Goal: Task Accomplishment & Management: Use online tool/utility

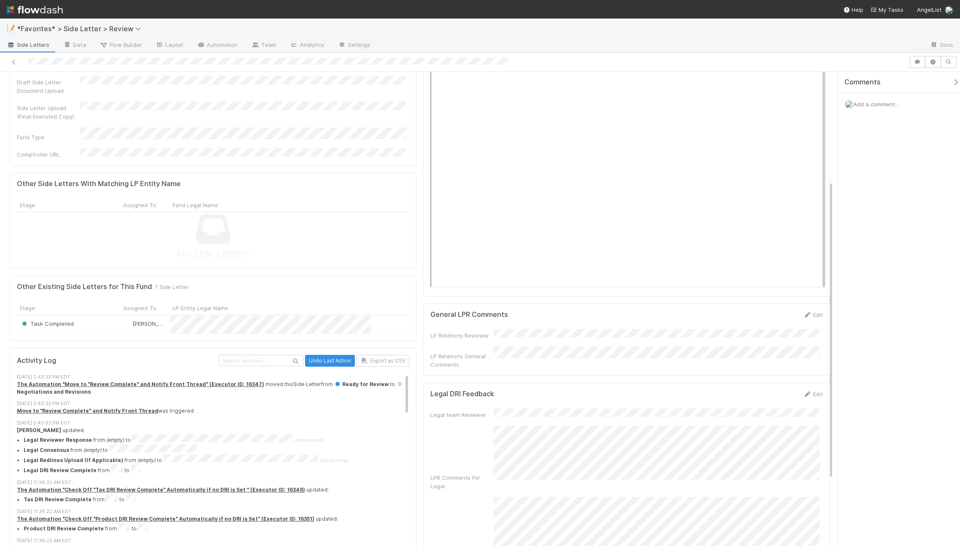
scroll to position [277, 0]
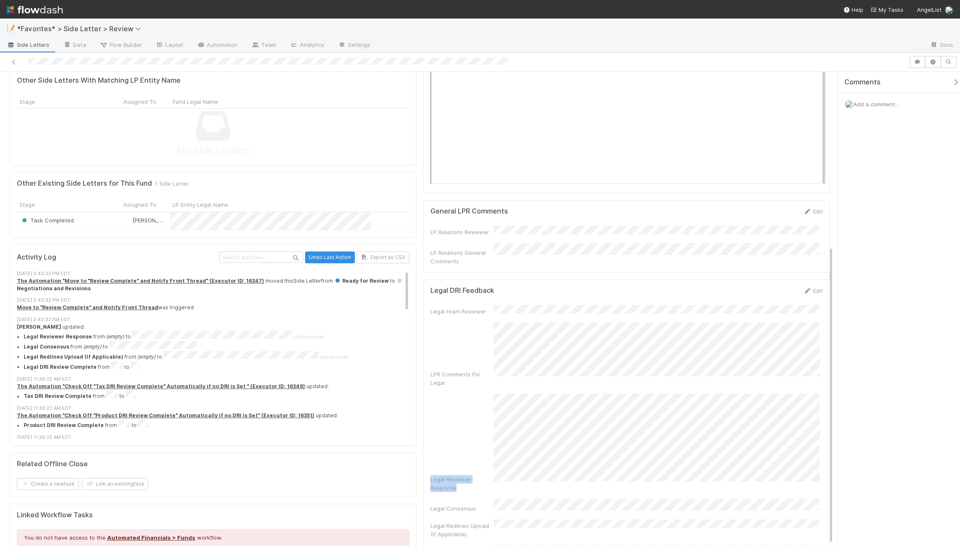
click at [473, 371] on div "Legal team Reviewer LPR Comments For Legal Legal Reviewer Response Legal Consen…" at bounding box center [626, 434] width 392 height 259
click at [592, 417] on div "Legal team Reviewer LPR Comments For Legal Legal Reviewer Response Legal Consen…" at bounding box center [626, 408] width 392 height 194
click at [803, 286] on button "Cancel" at bounding box center [808, 293] width 30 height 14
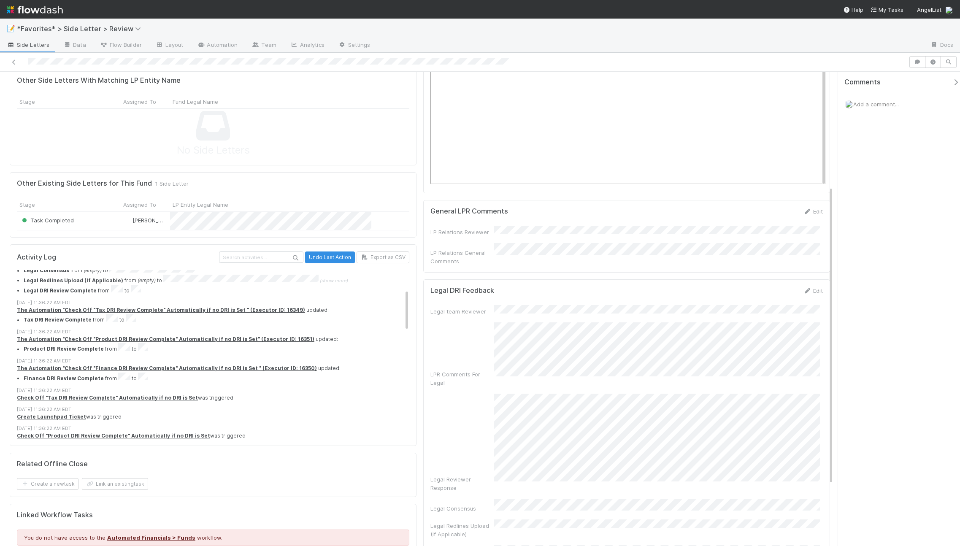
scroll to position [279, 0]
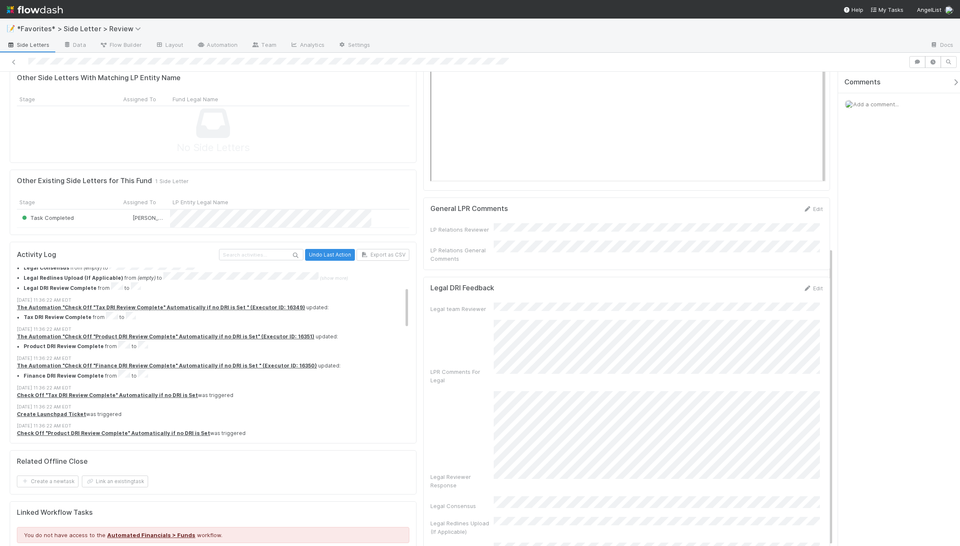
click at [485, 435] on div "Legal Reviewer Response" at bounding box center [626, 440] width 392 height 98
click at [773, 455] on div "Legal Reviewer Response" at bounding box center [626, 440] width 392 height 98
click at [627, 425] on div "Legal team Reviewer LPR Comments For Legal Legal Reviewer Response Legal Consen…" at bounding box center [626, 405] width 392 height 194
click at [804, 291] on button "Cancel" at bounding box center [808, 291] width 30 height 14
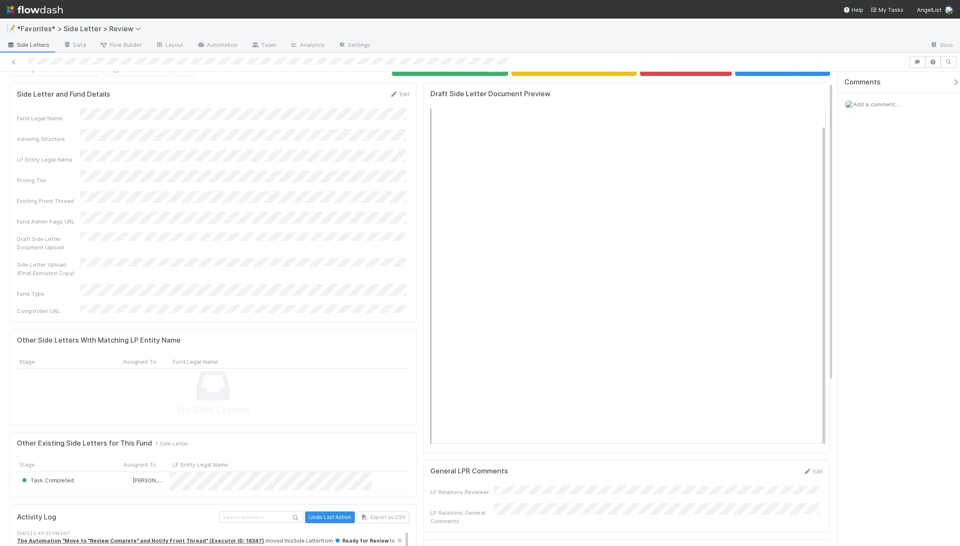
scroll to position [0, 0]
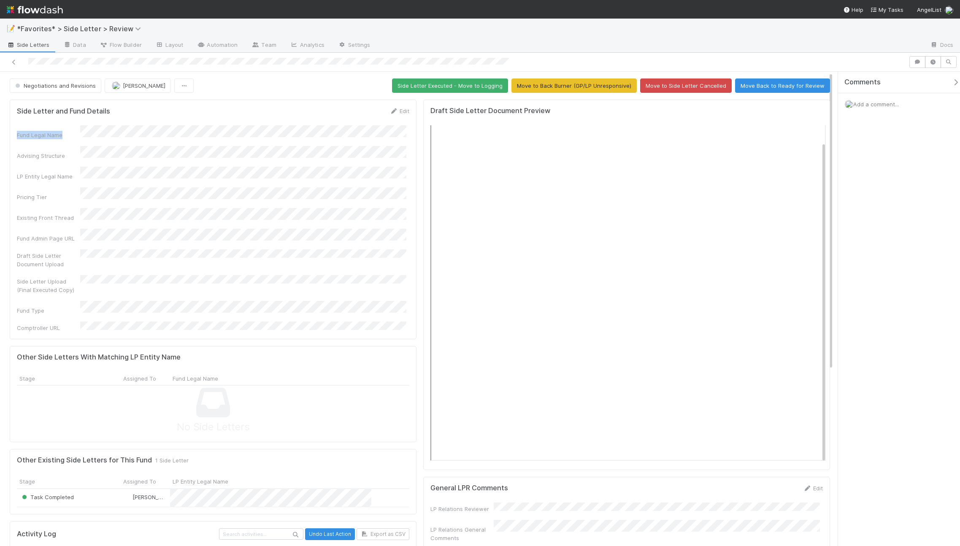
click at [177, 130] on form "Side Letter and Fund Details Edit Fund Legal Name Advising Structure LP Entity …" at bounding box center [213, 219] width 392 height 225
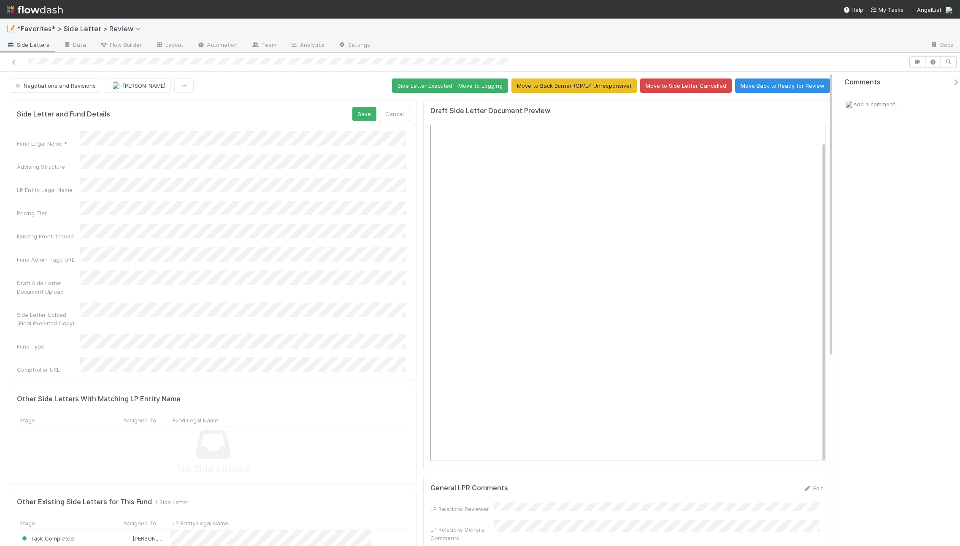
click at [492, 46] on div at bounding box center [650, 46] width 546 height 14
click at [394, 20] on div "📝 *Favorites* > Side Letter > Review" at bounding box center [480, 29] width 960 height 20
click at [402, 113] on button "Cancel" at bounding box center [395, 114] width 30 height 14
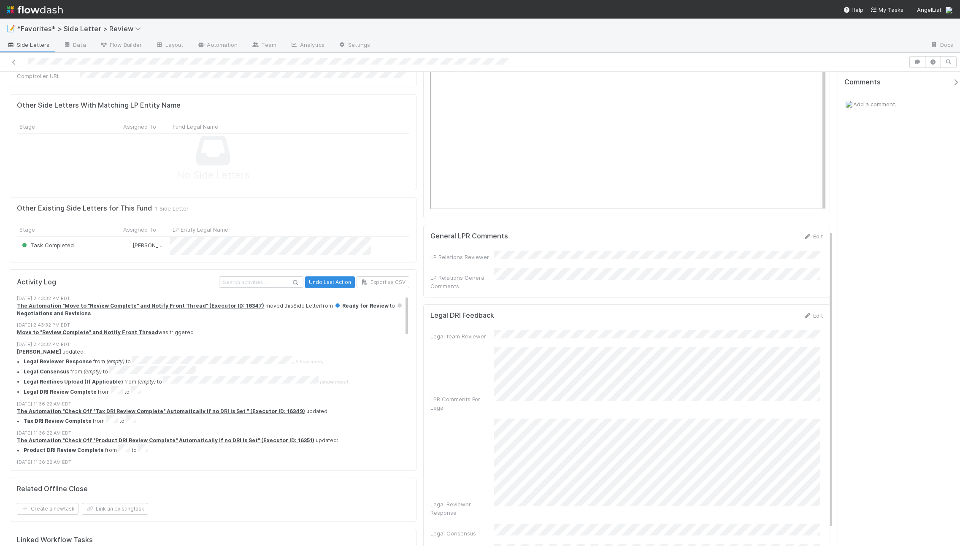
scroll to position [279, 0]
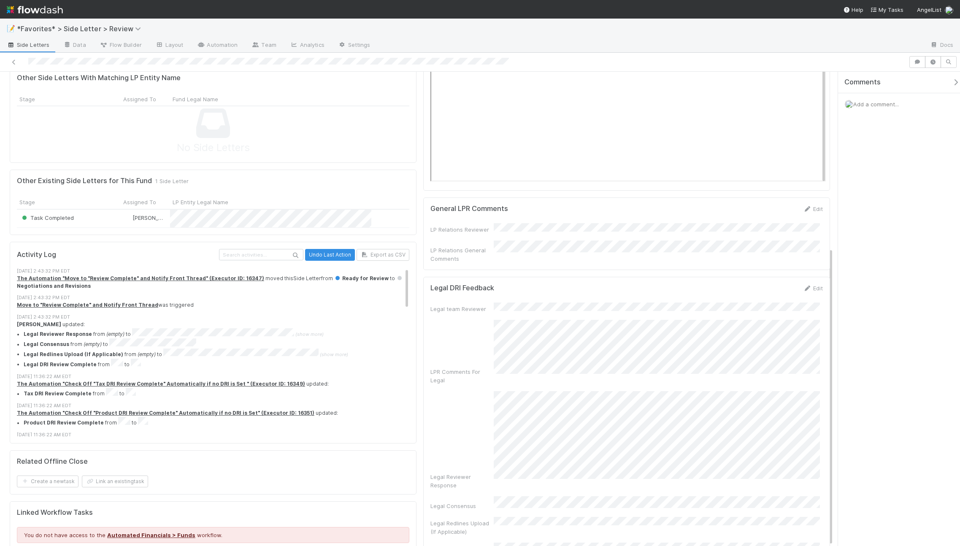
click at [889, 103] on span "Add a comment..." at bounding box center [876, 104] width 46 height 7
click at [908, 173] on span "[PERSON_NAME]" at bounding box center [894, 172] width 43 height 7
drag, startPoint x: 860, startPoint y: 54, endPoint x: 905, endPoint y: 104, distance: 67.5
click at [860, 54] on div at bounding box center [480, 62] width 960 height 19
click at [908, 348] on div "Comments Add a comment... Attach files: Choose or drag and drop file(s) Add Com…" at bounding box center [899, 309] width 122 height 474
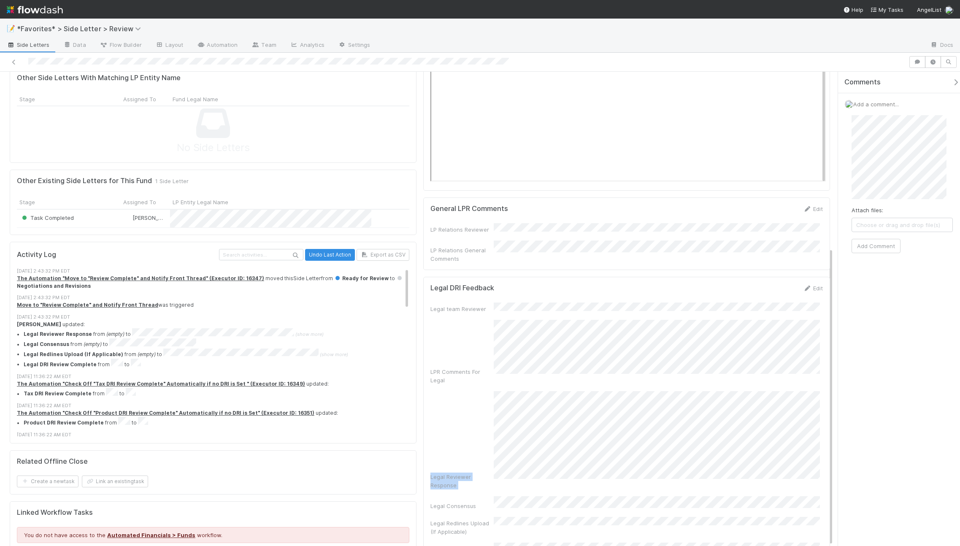
click at [492, 313] on div "Legal team Reviewer LPR Comments For Legal Legal Reviewer Response Legal Consen…" at bounding box center [626, 432] width 392 height 259
drag, startPoint x: 801, startPoint y: 275, endPoint x: 804, endPoint y: 282, distance: 7.4
click at [801, 277] on div "Legal DRI Feedback Save Cancel Legal team Reviewer LPR Comments For Legal Legal…" at bounding box center [626, 393] width 407 height 233
click at [804, 284] on button "Cancel" at bounding box center [808, 291] width 30 height 14
click at [708, 454] on div "Legal Reviewer Response" at bounding box center [626, 440] width 392 height 98
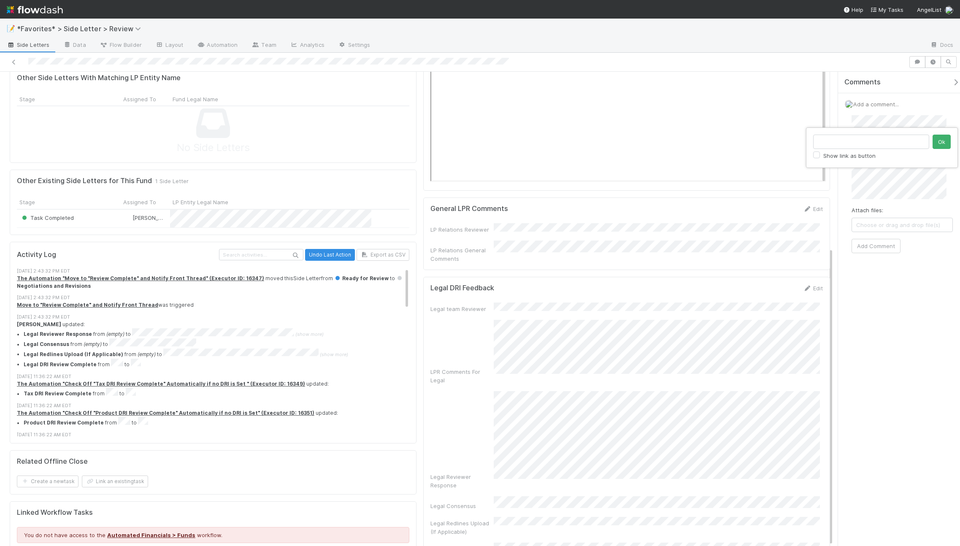
click at [909, 217] on div "Show link as button Ok" at bounding box center [480, 273] width 960 height 546
click at [884, 250] on button "Add Comment" at bounding box center [875, 246] width 49 height 14
click at [667, 53] on div at bounding box center [480, 62] width 960 height 19
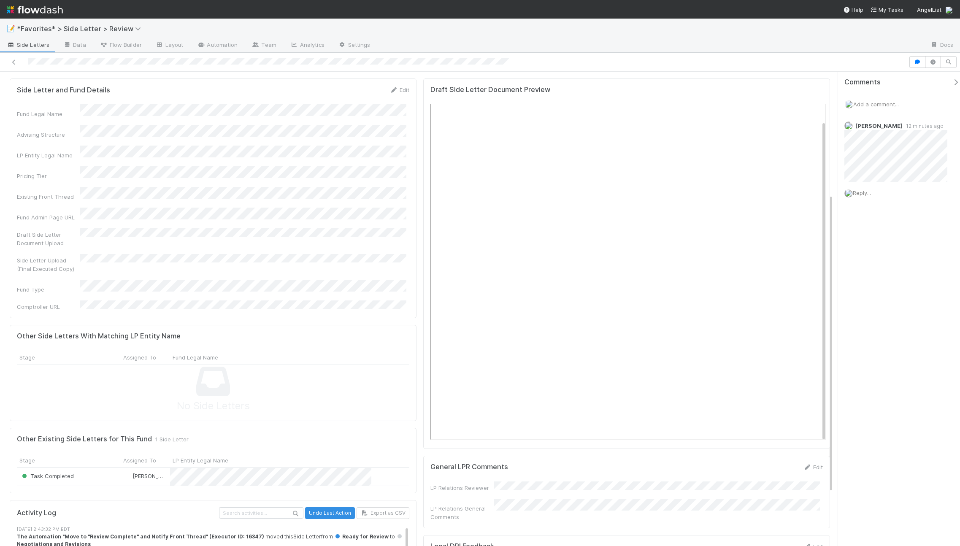
scroll to position [0, 0]
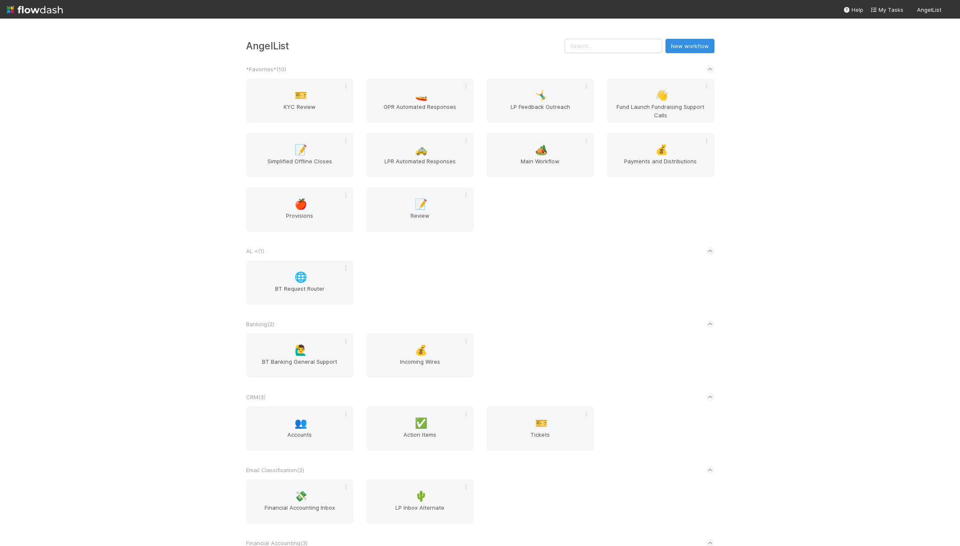
drag, startPoint x: 578, startPoint y: 43, endPoint x: 612, endPoint y: 52, distance: 35.5
click at [565, 43] on h3 "AngelList" at bounding box center [405, 45] width 319 height 11
click at [615, 52] on input "text" at bounding box center [613, 46] width 97 height 14
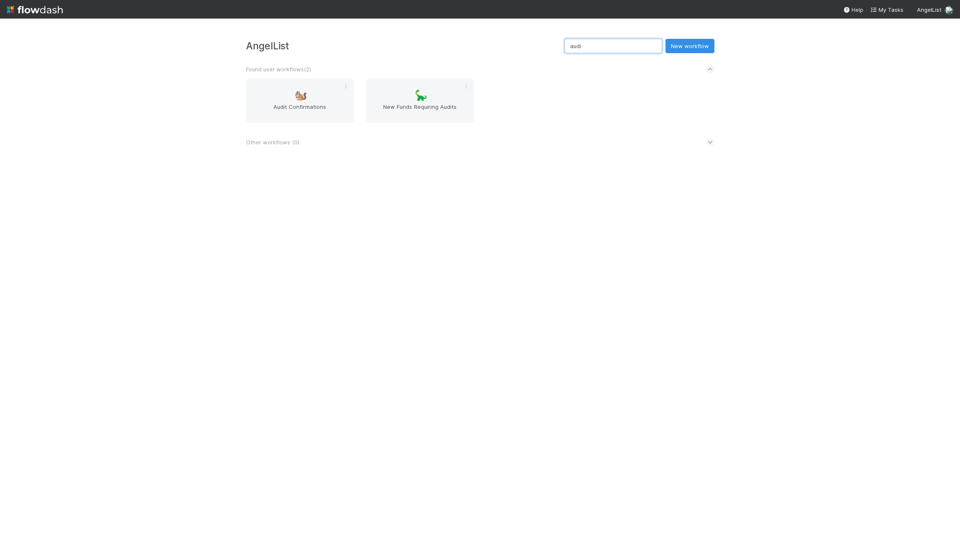
type input "audit"
click at [425, 104] on span "New Funds Requiring Audits" at bounding box center [420, 111] width 101 height 17
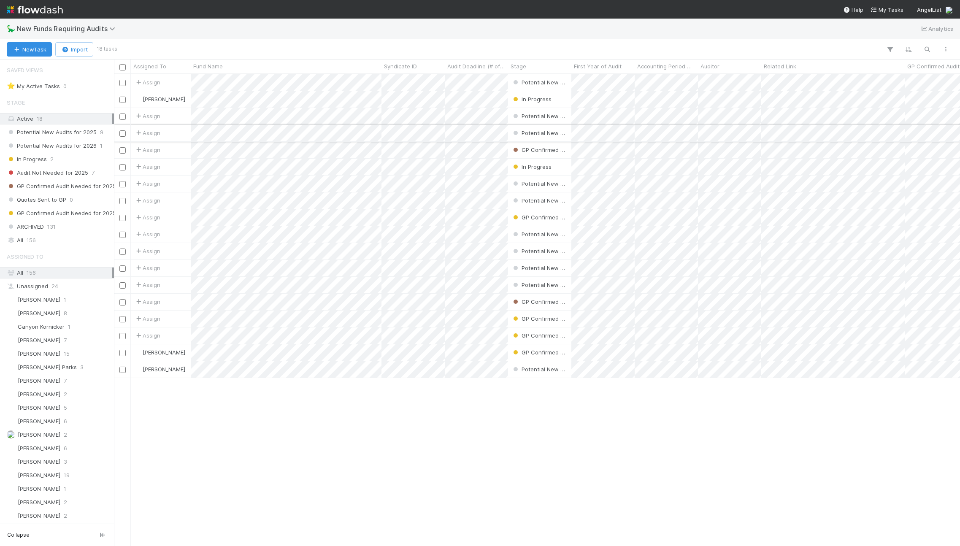
scroll to position [465, 840]
click at [46, 248] on div "Assigned To" at bounding box center [57, 256] width 114 height 17
click at [47, 238] on div "All 156" at bounding box center [59, 240] width 105 height 11
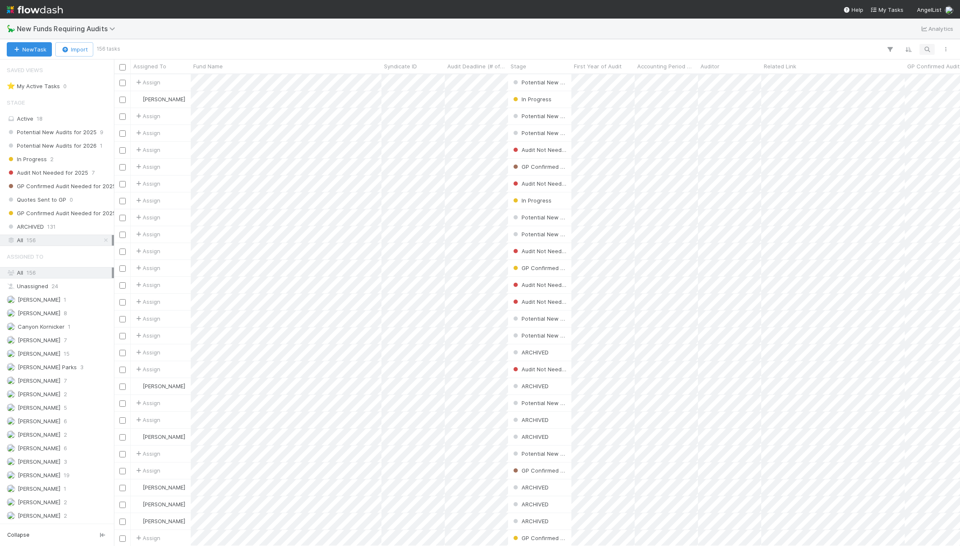
scroll to position [465, 840]
click at [924, 52] on icon "button" at bounding box center [927, 50] width 8 height 8
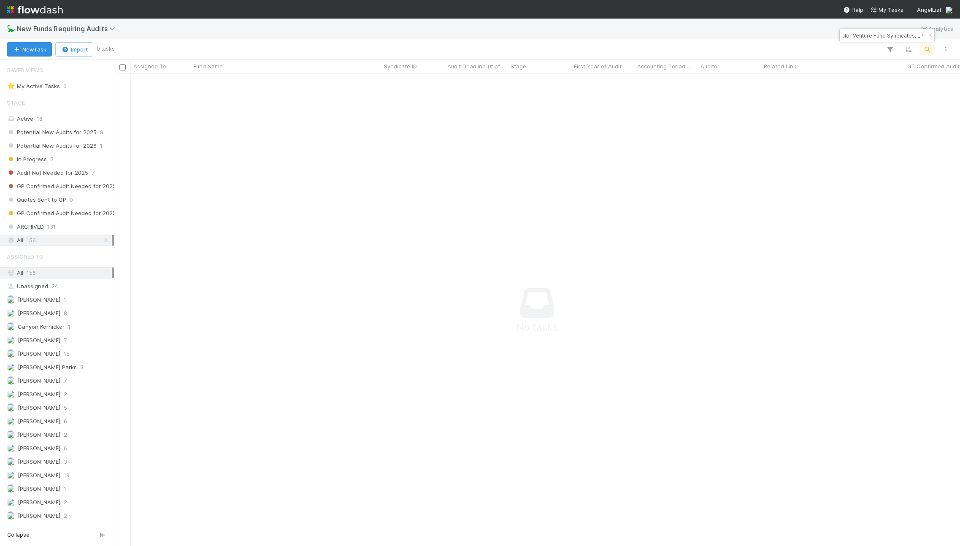
scroll to position [459, 840]
type input "PO-0716 Fund I, a series of Valor Venture Fund Syndicates, LP"
click at [900, 32] on input "PO-0716 Fund I, a series of Valor Venture Fund Syndicates, LP" at bounding box center [883, 35] width 84 height 10
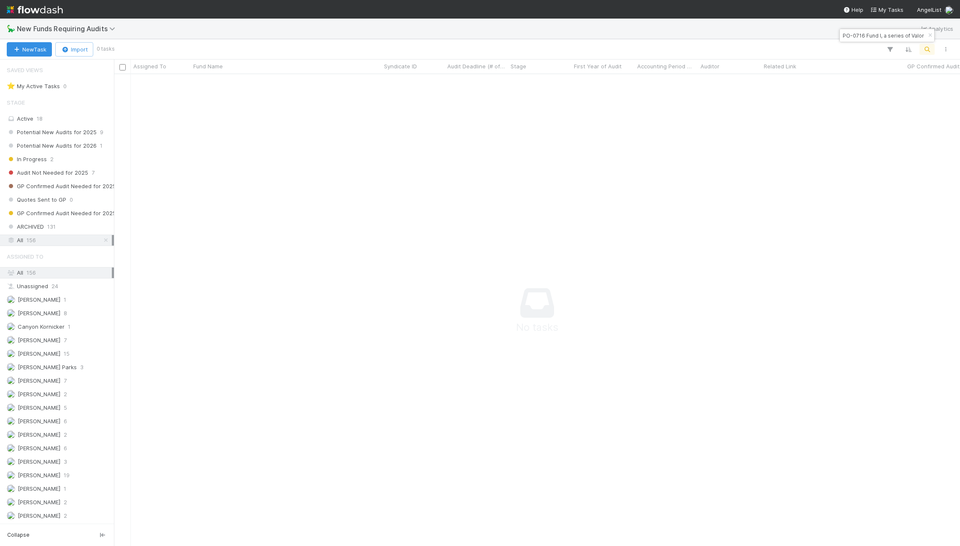
click at [900, 32] on input "PO-0716 Fund I, a series of Valor Venture Fund Syndicates, LP" at bounding box center [883, 35] width 84 height 10
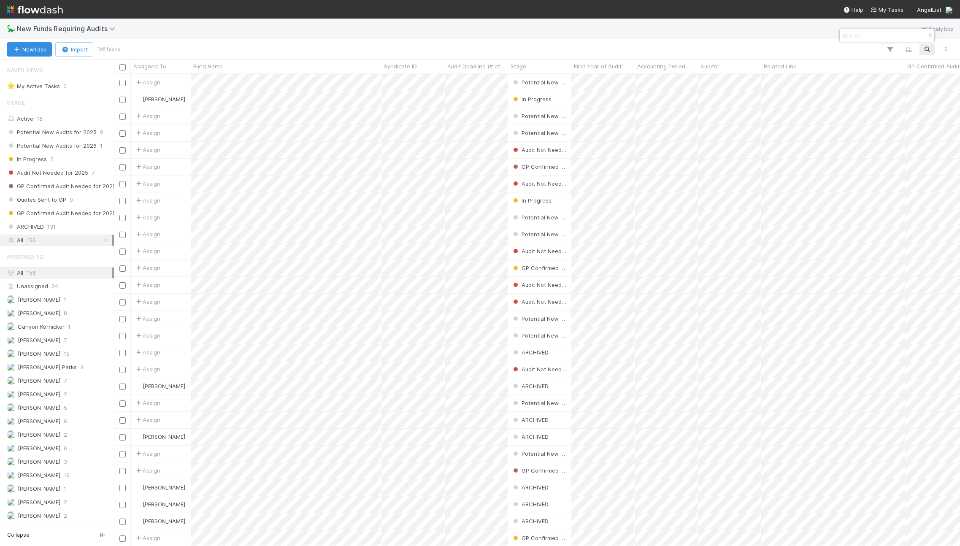
scroll to position [7, 7]
